Goal: Transaction & Acquisition: Book appointment/travel/reservation

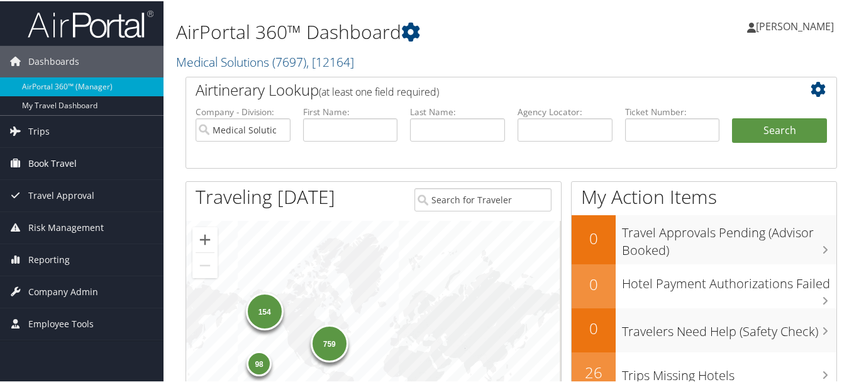
click at [14, 160] on icon at bounding box center [15, 161] width 19 height 19
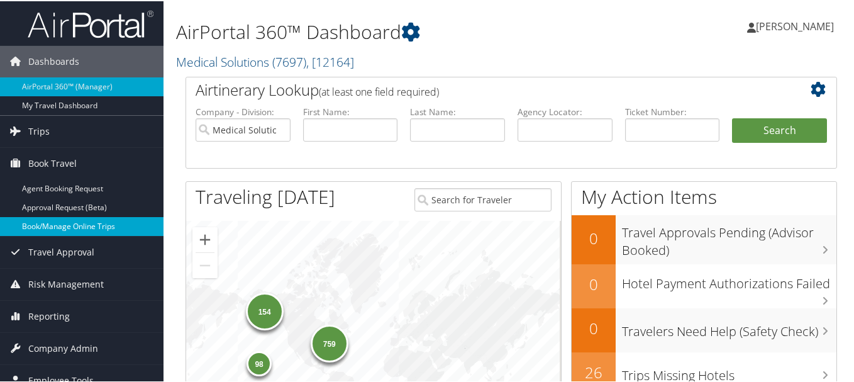
click at [67, 224] on link "Book/Manage Online Trips" at bounding box center [82, 225] width 164 height 19
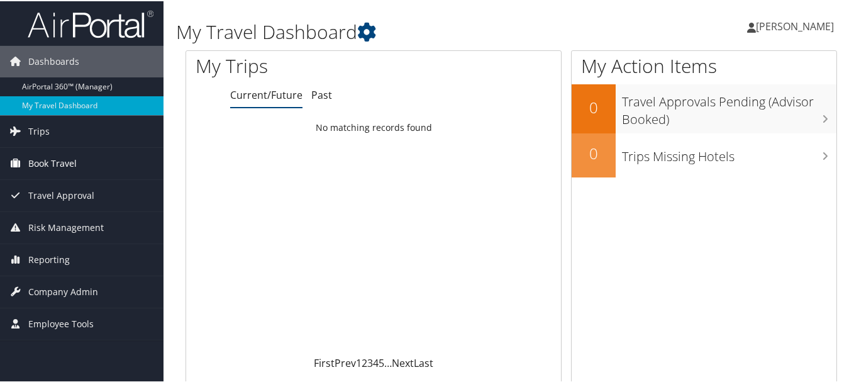
click at [76, 157] on span "Book Travel" at bounding box center [52, 162] width 48 height 31
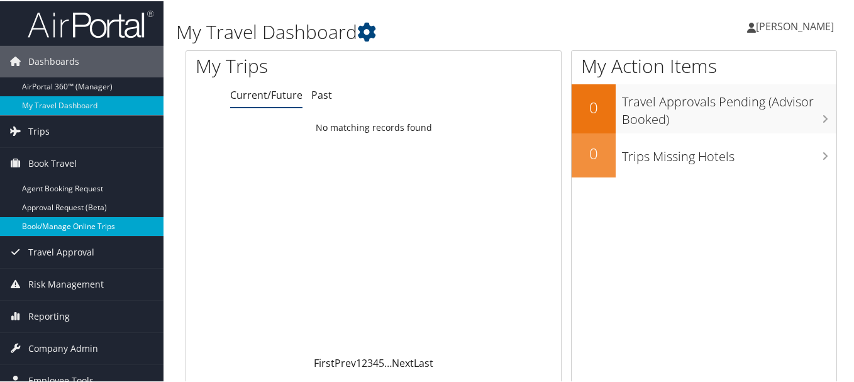
click at [76, 224] on link "Book/Manage Online Trips" at bounding box center [82, 225] width 164 height 19
